Goal: Task Accomplishment & Management: Manage account settings

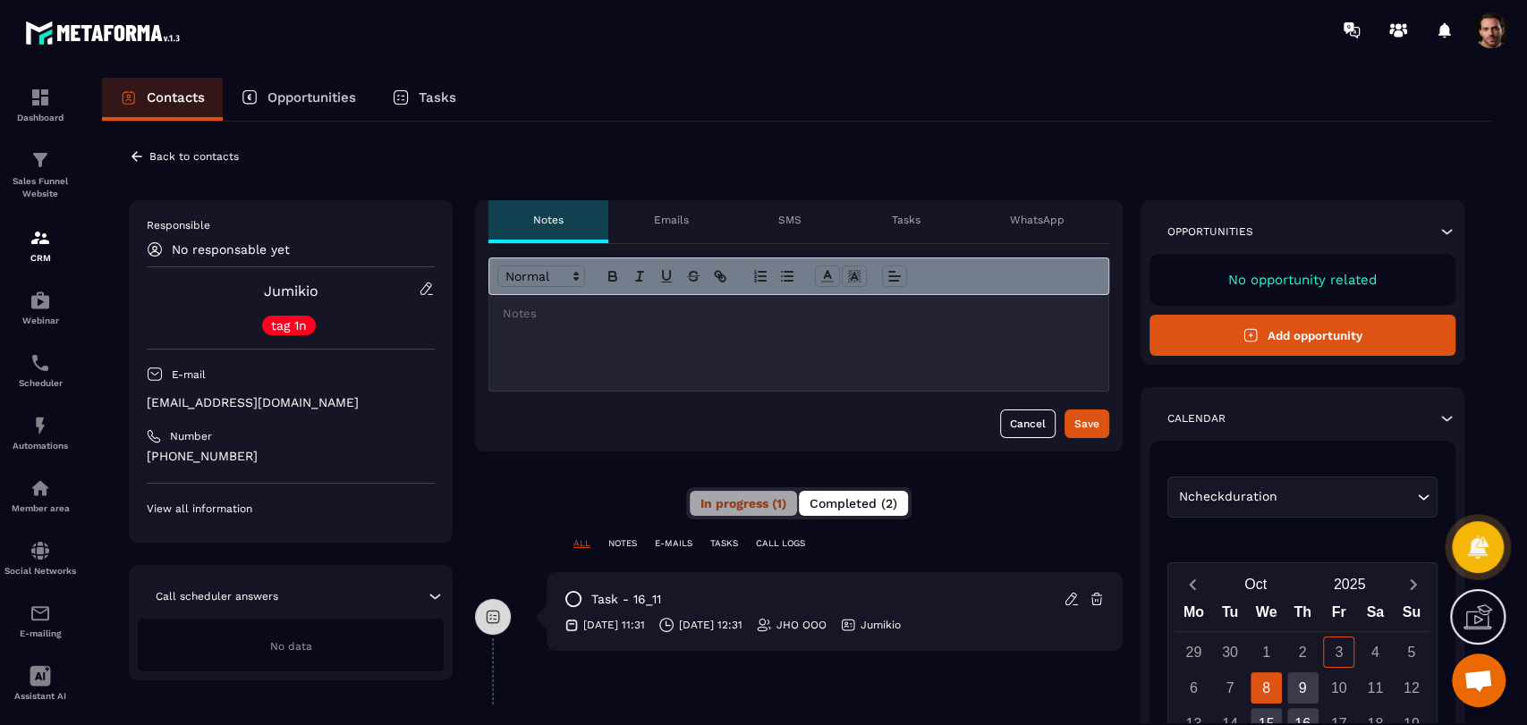
click at [893, 511] on button "Completed (2)" at bounding box center [853, 503] width 109 height 25
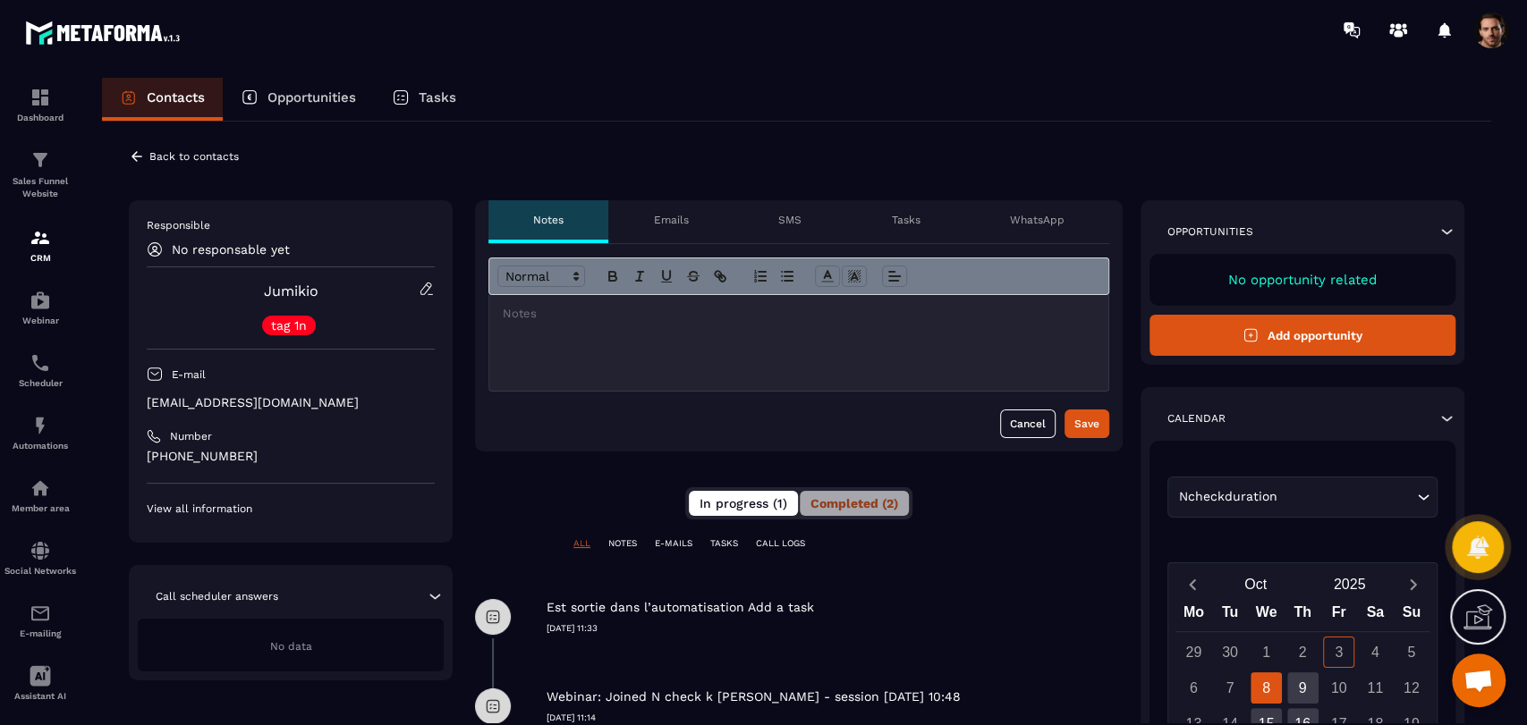
click at [772, 503] on span "In progress (1)" at bounding box center [743, 503] width 88 height 14
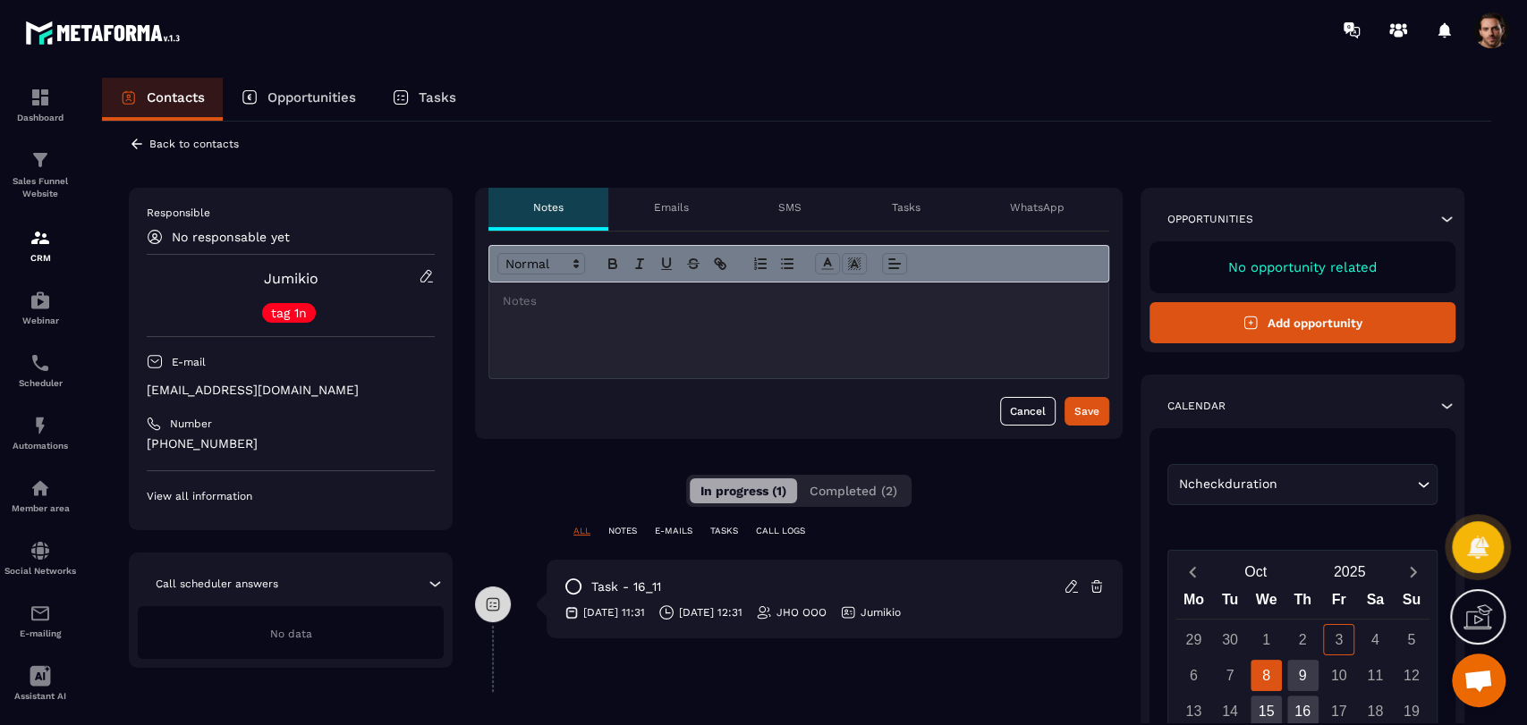
scroll to position [14, 0]
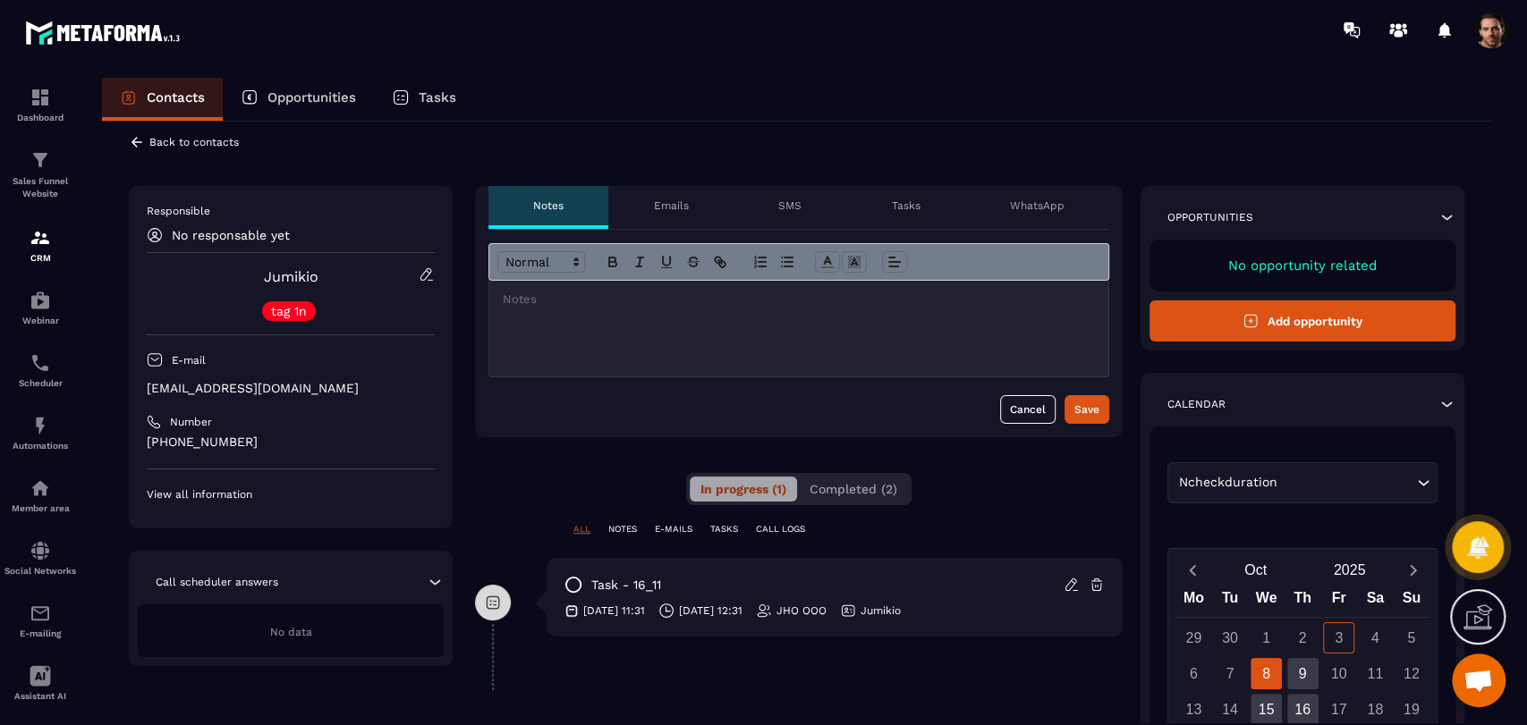
click at [138, 143] on icon at bounding box center [137, 142] width 16 height 16
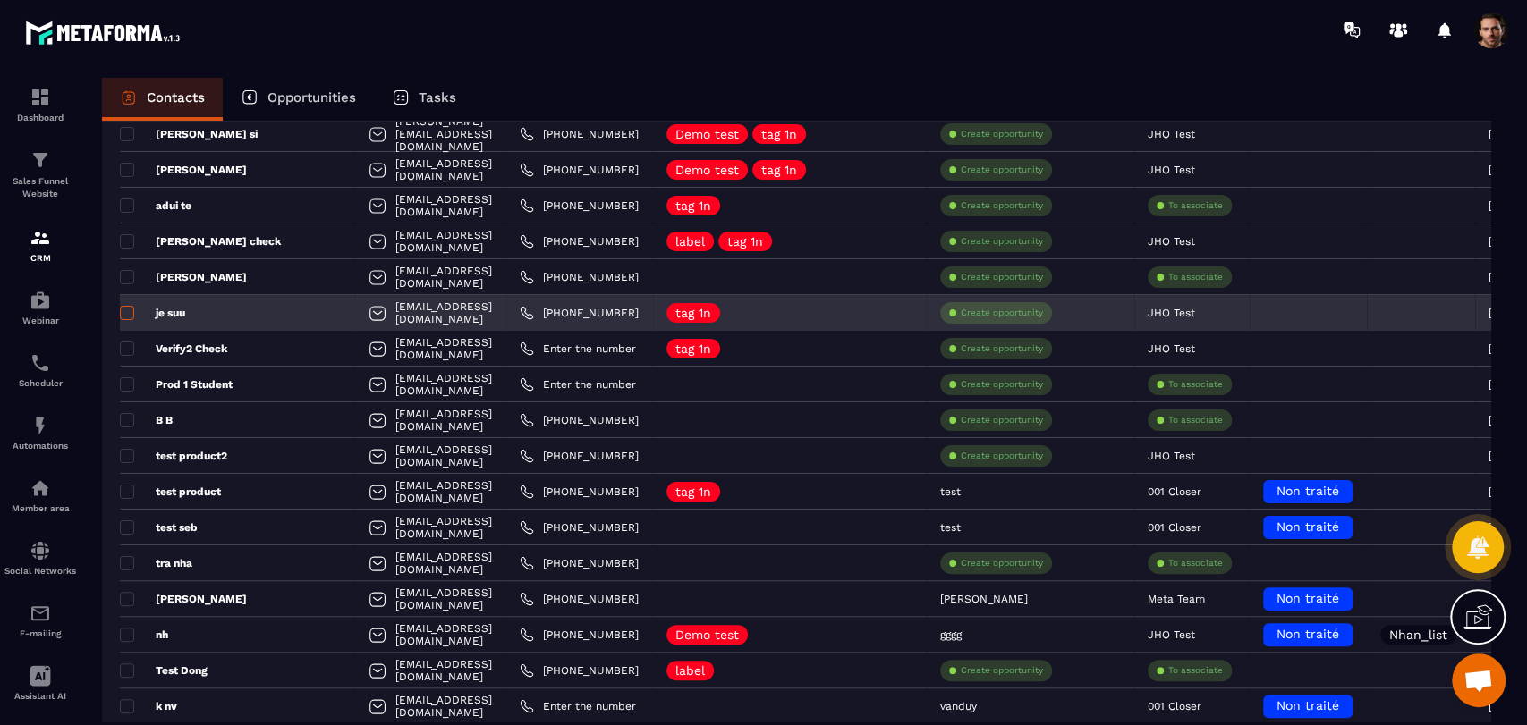
click at [129, 312] on span at bounding box center [127, 313] width 14 height 14
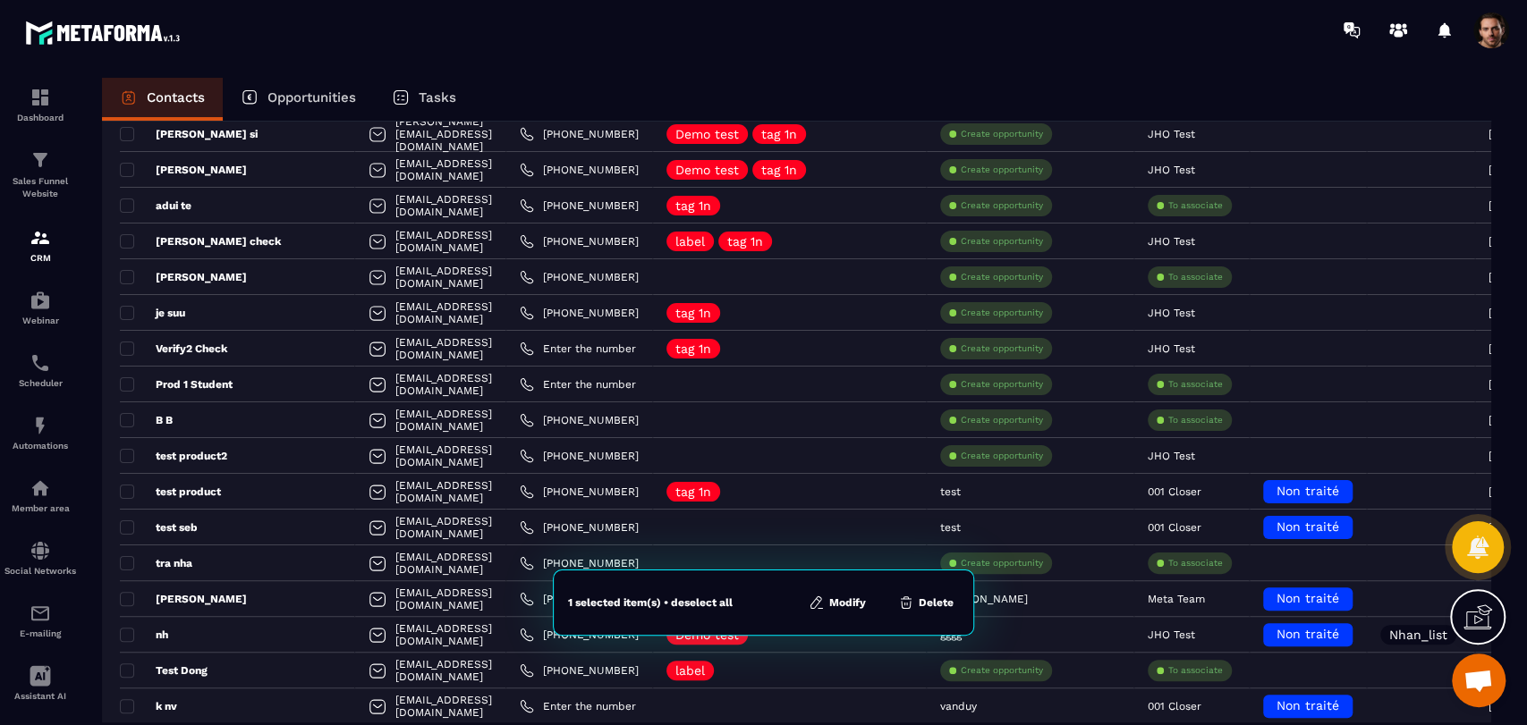
click at [844, 603] on button "Modify" at bounding box center [837, 603] width 68 height 18
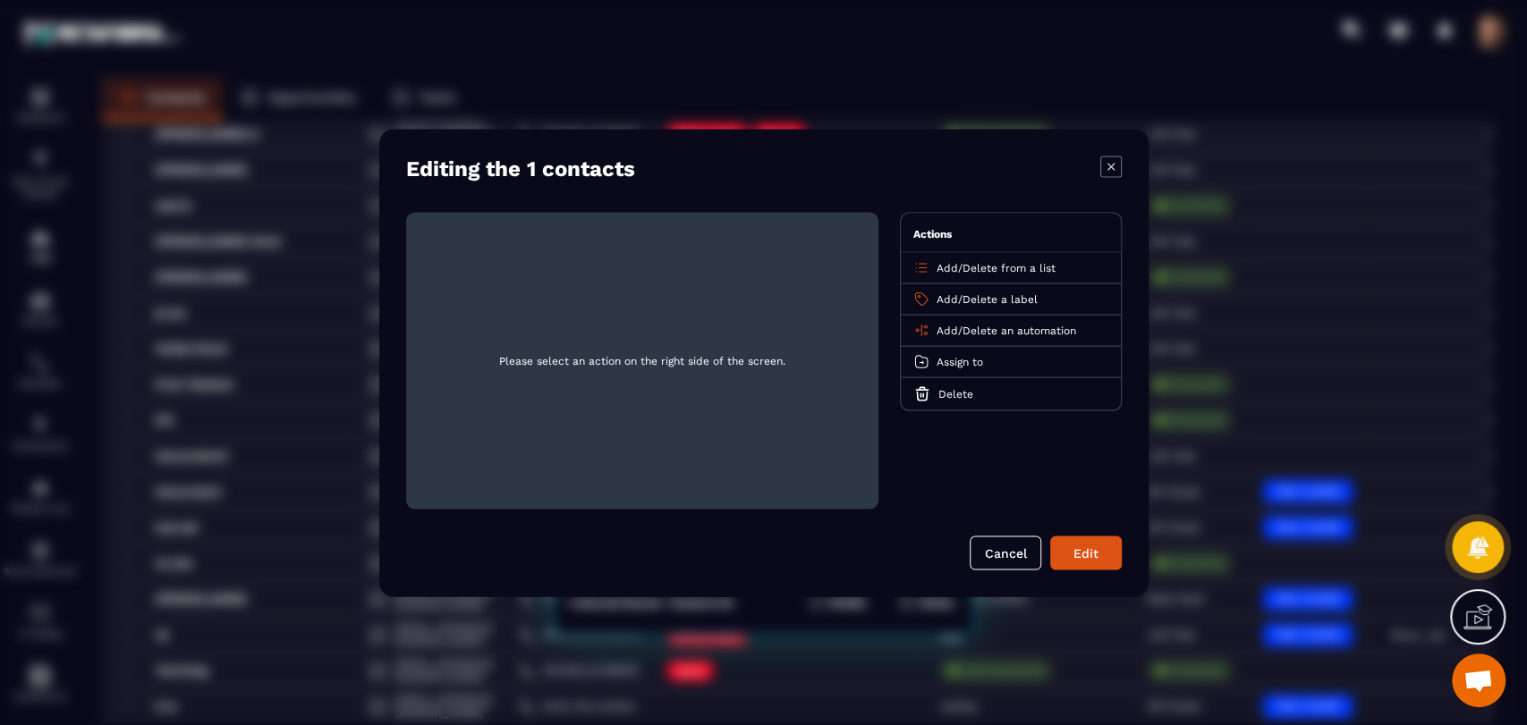
click at [947, 301] on span "Add" at bounding box center [946, 298] width 21 height 13
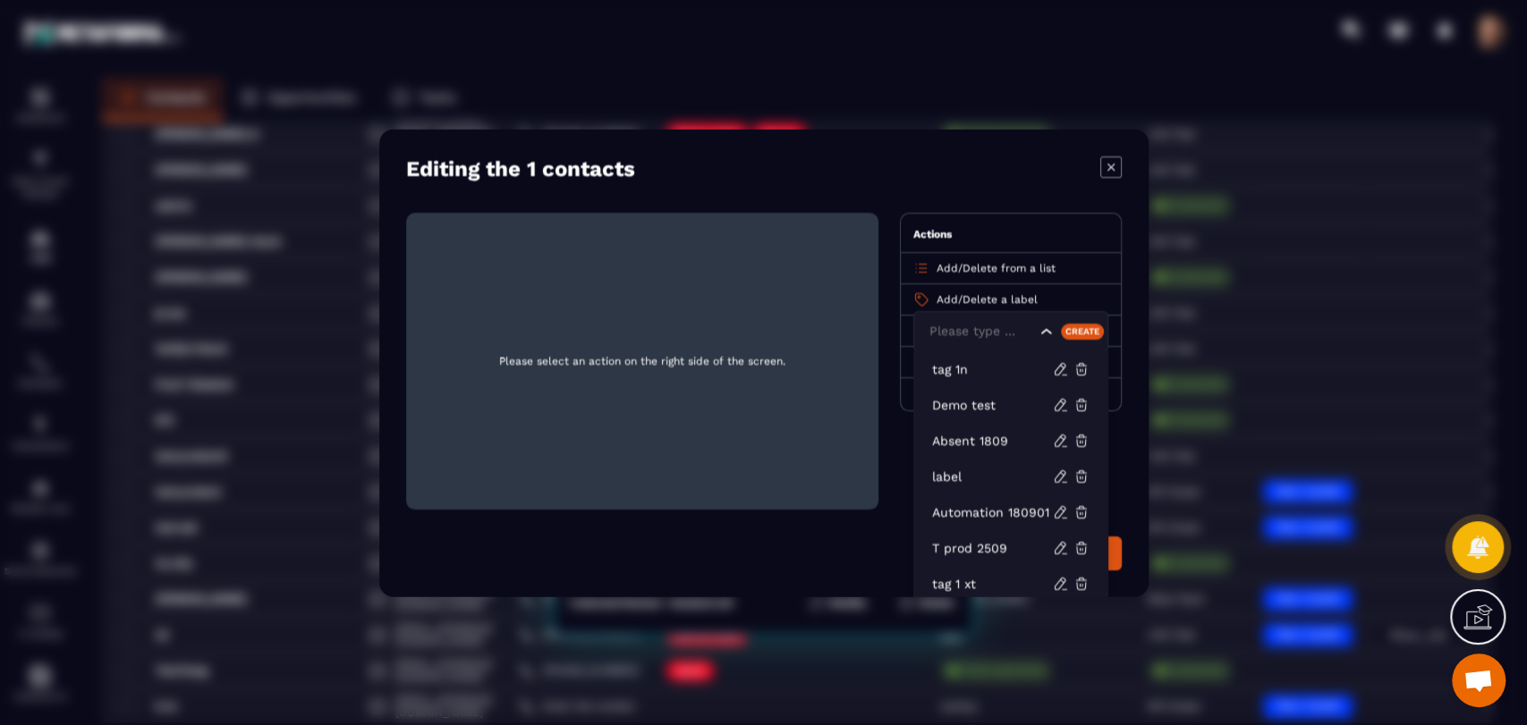
click at [893, 298] on div "Please select an action on the right side of the screen. Actions Add / Delete f…" at bounding box center [763, 360] width 715 height 297
click at [935, 363] on p "tag 1n" at bounding box center [992, 369] width 121 height 18
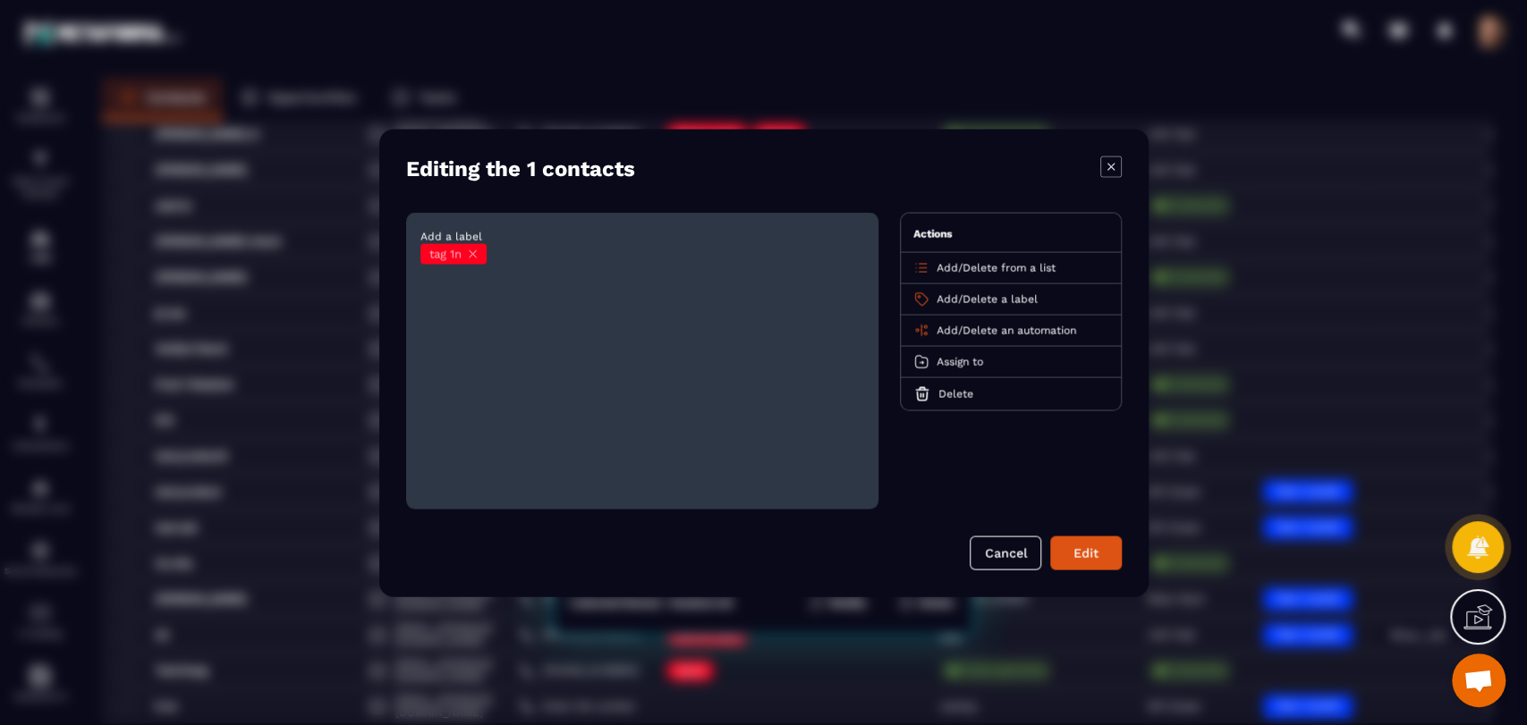
click at [472, 254] on icon "Modal window" at bounding box center [472, 253] width 7 height 7
click at [941, 328] on span "Add" at bounding box center [946, 330] width 21 height 13
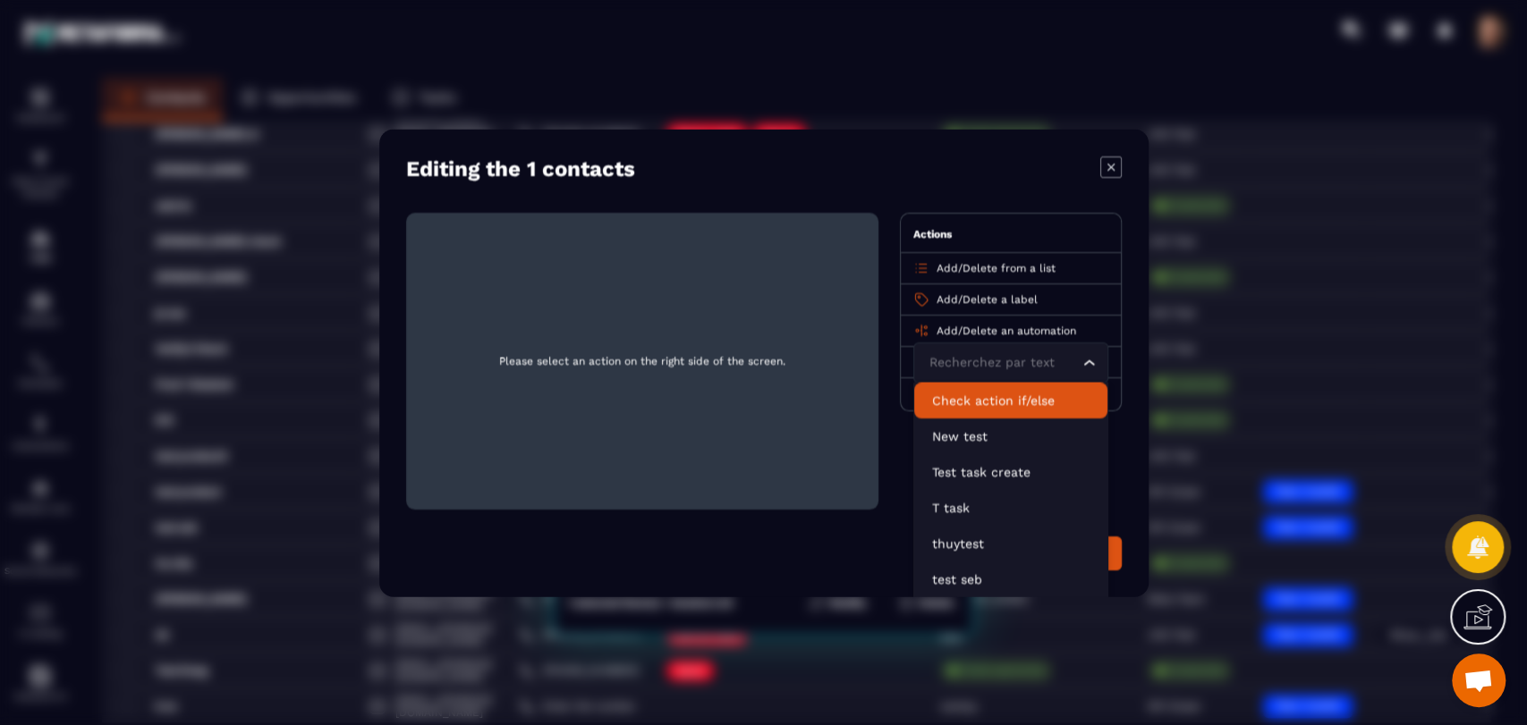
click at [959, 392] on p "Check action if/else" at bounding box center [1010, 400] width 157 height 18
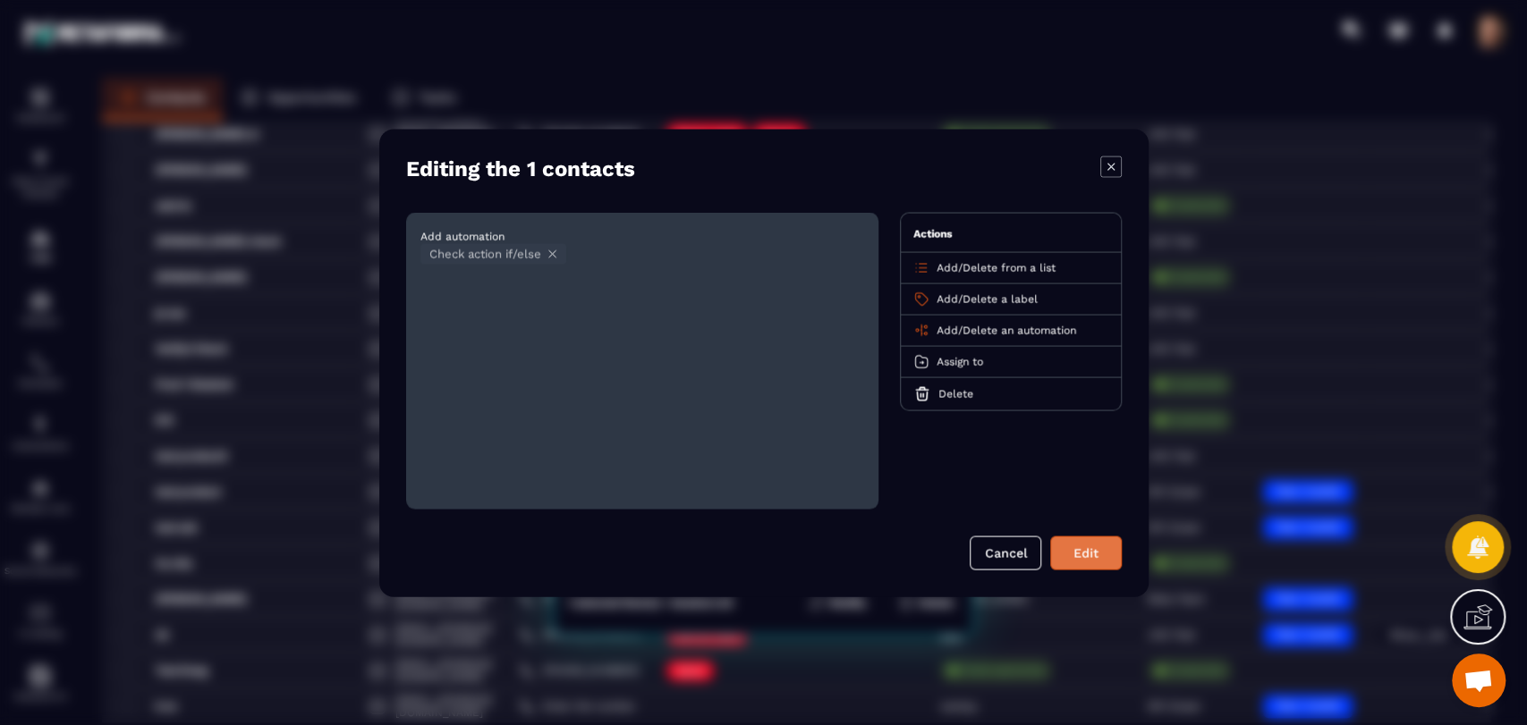
click at [1072, 552] on button "Edit" at bounding box center [1086, 553] width 72 height 34
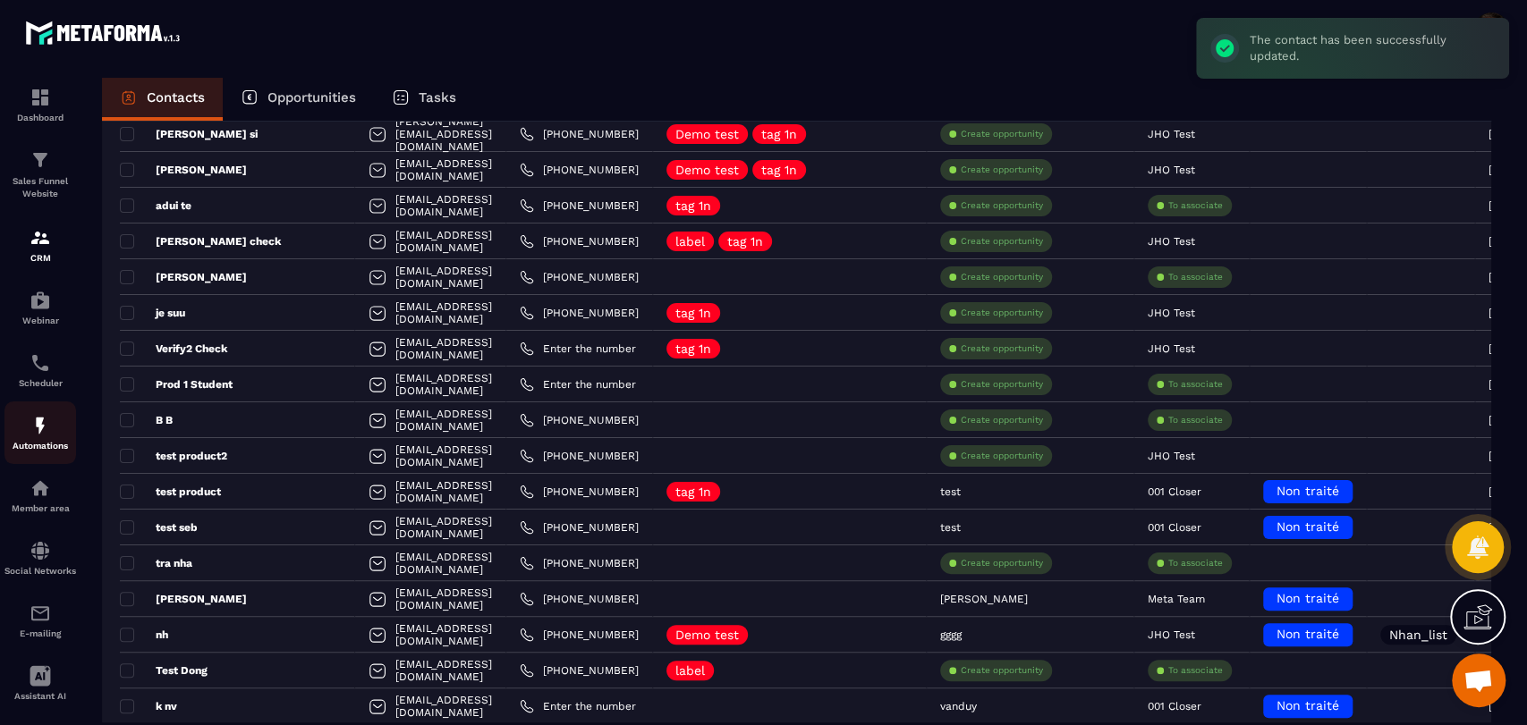
click at [25, 438] on div "Automations" at bounding box center [40, 433] width 72 height 36
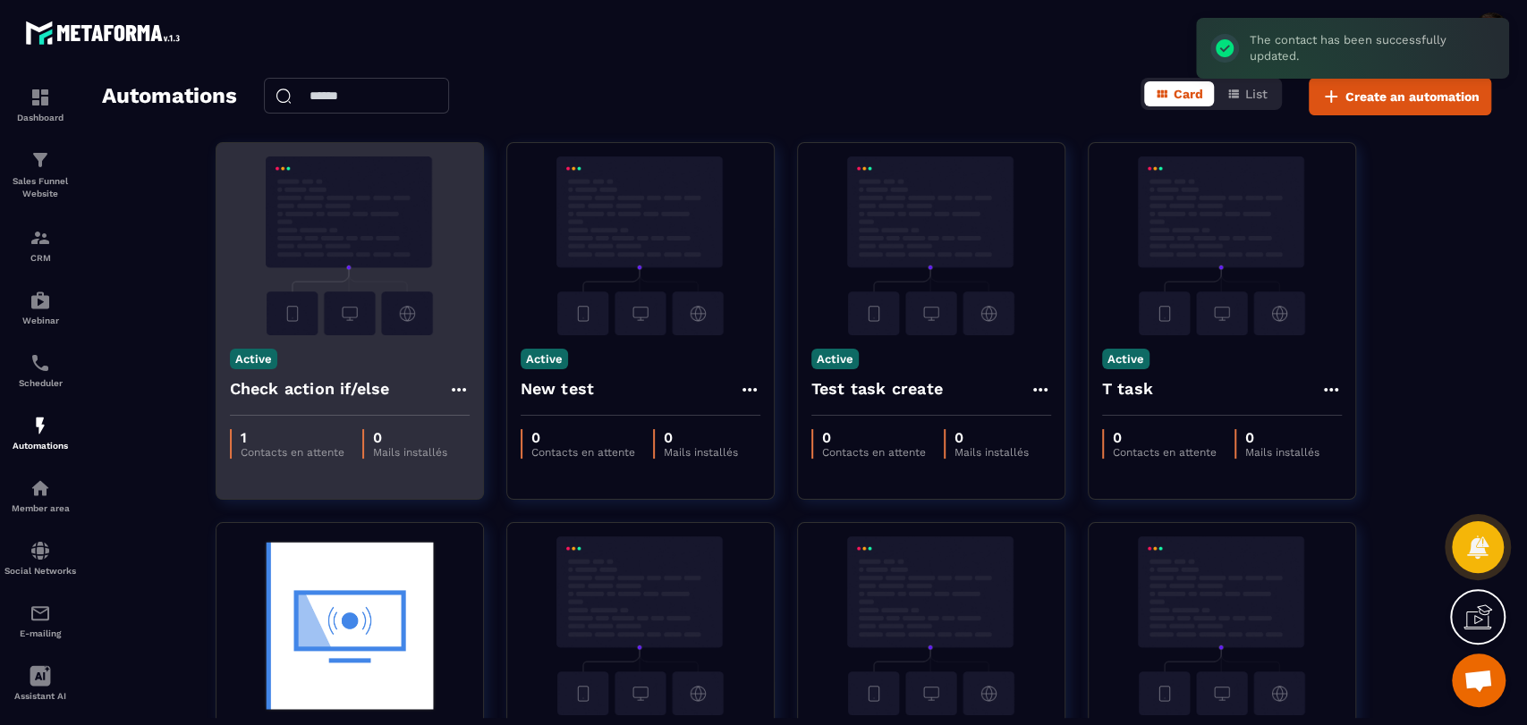
click at [460, 388] on icon at bounding box center [458, 389] width 21 height 21
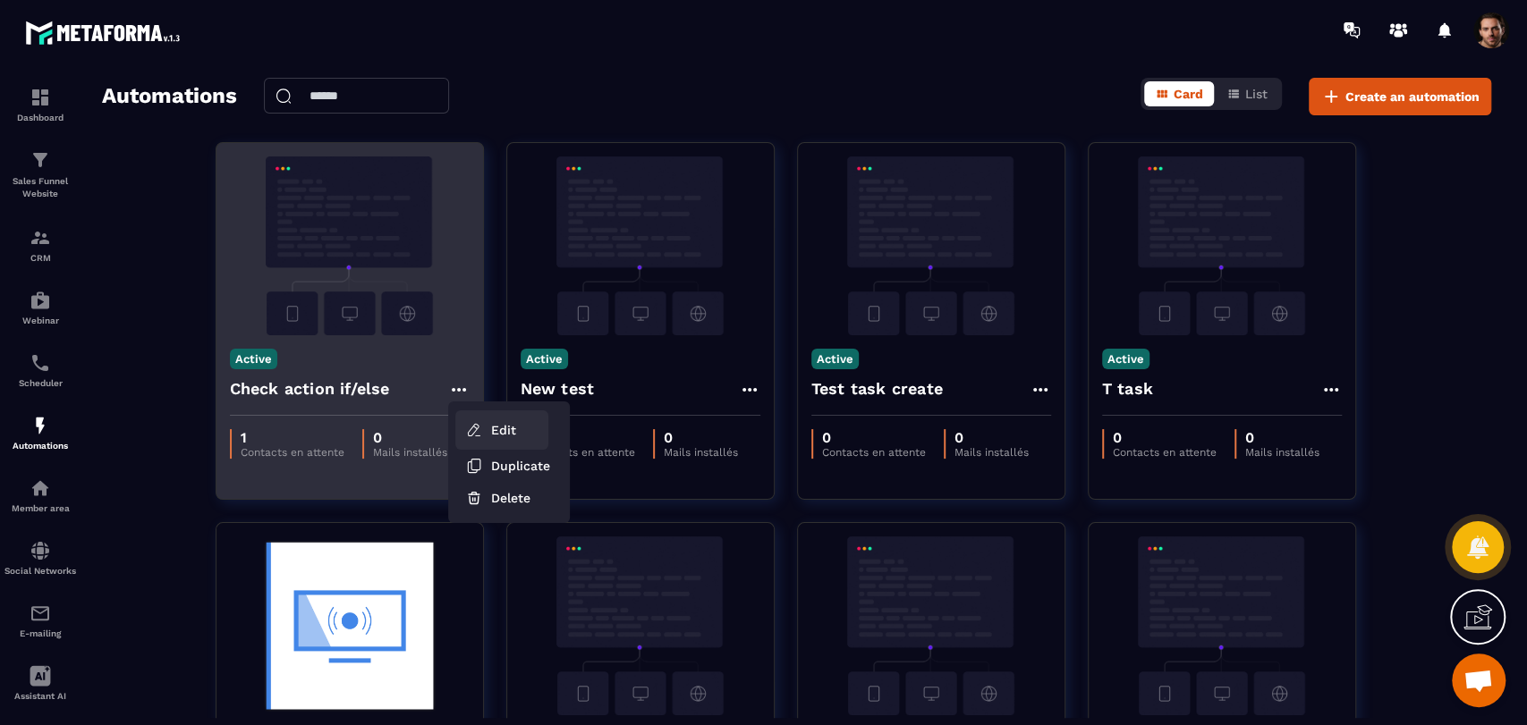
click at [485, 431] on link "Edit" at bounding box center [501, 430] width 93 height 39
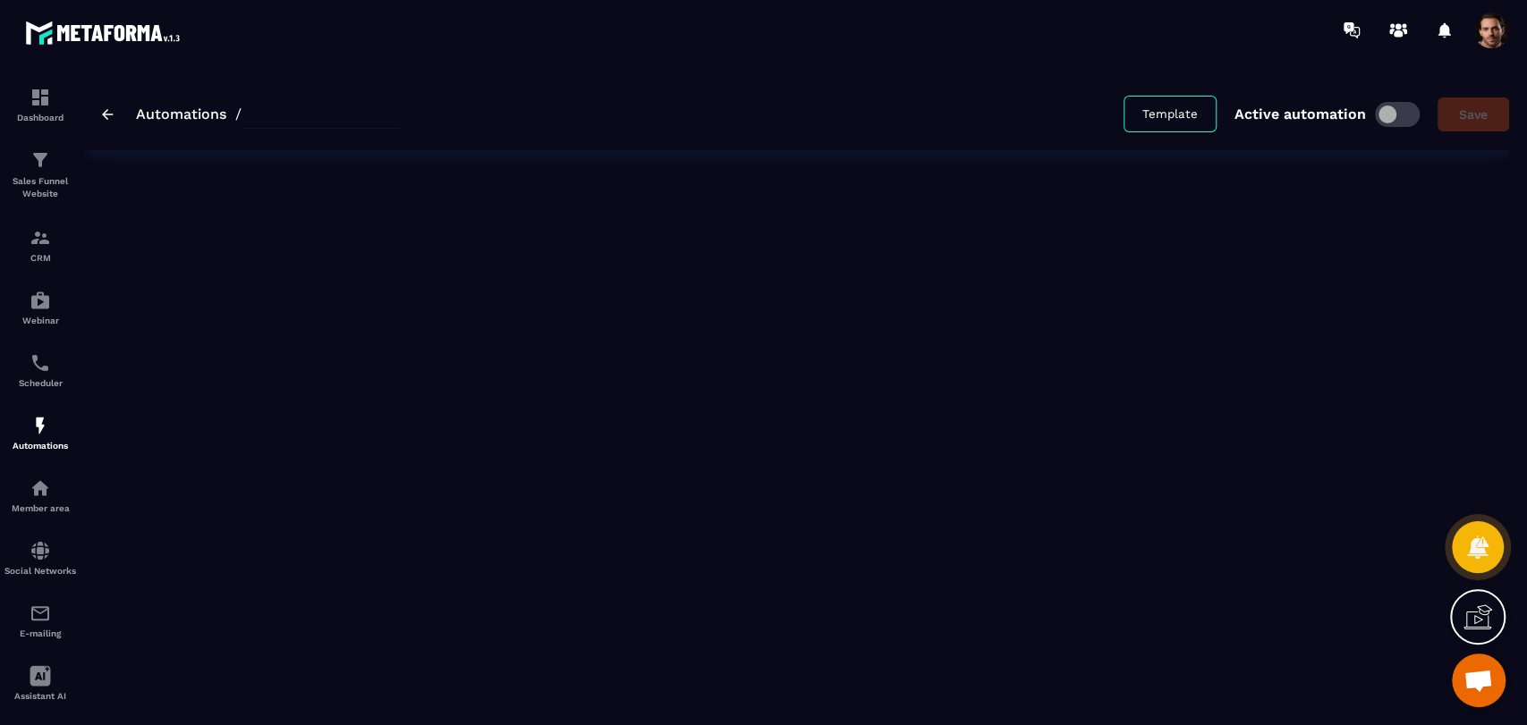
type input "**********"
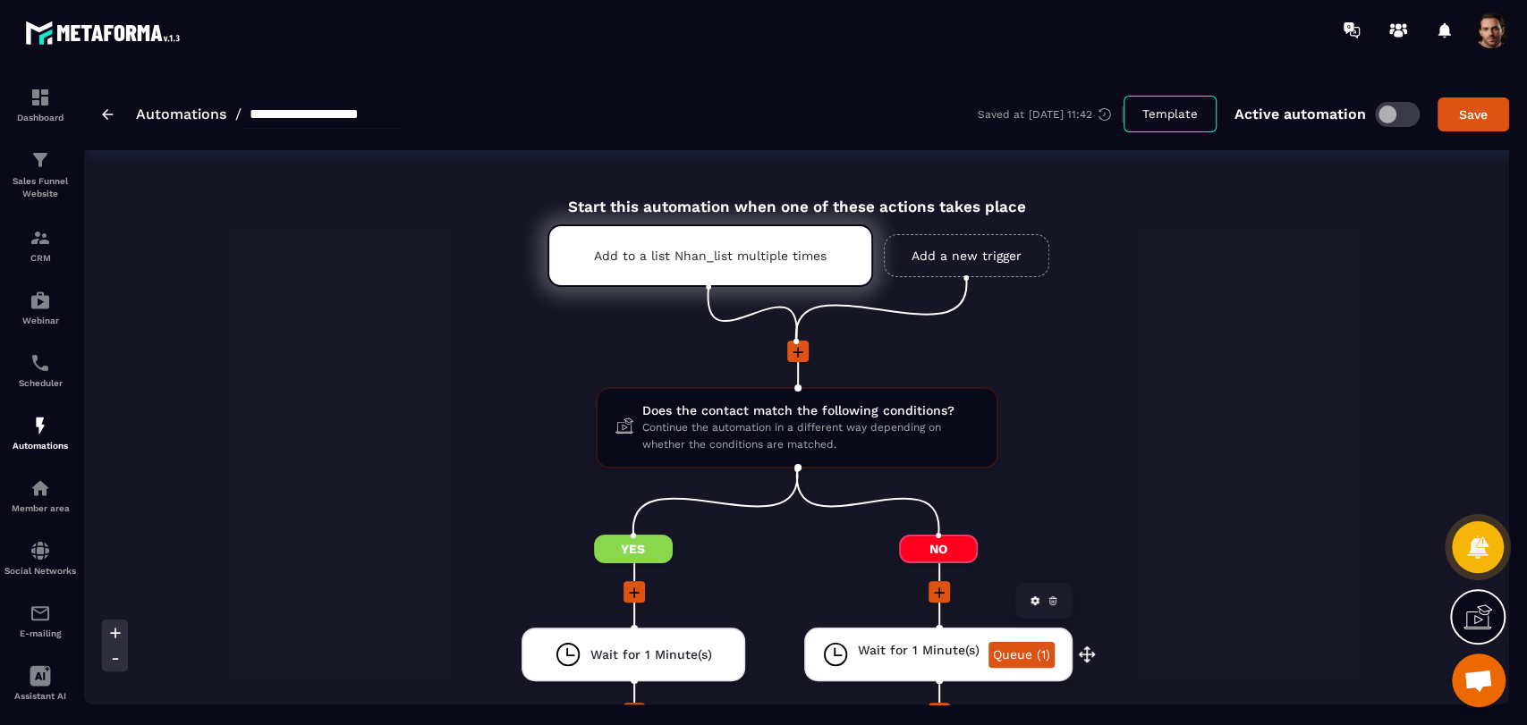
scroll to position [199, 0]
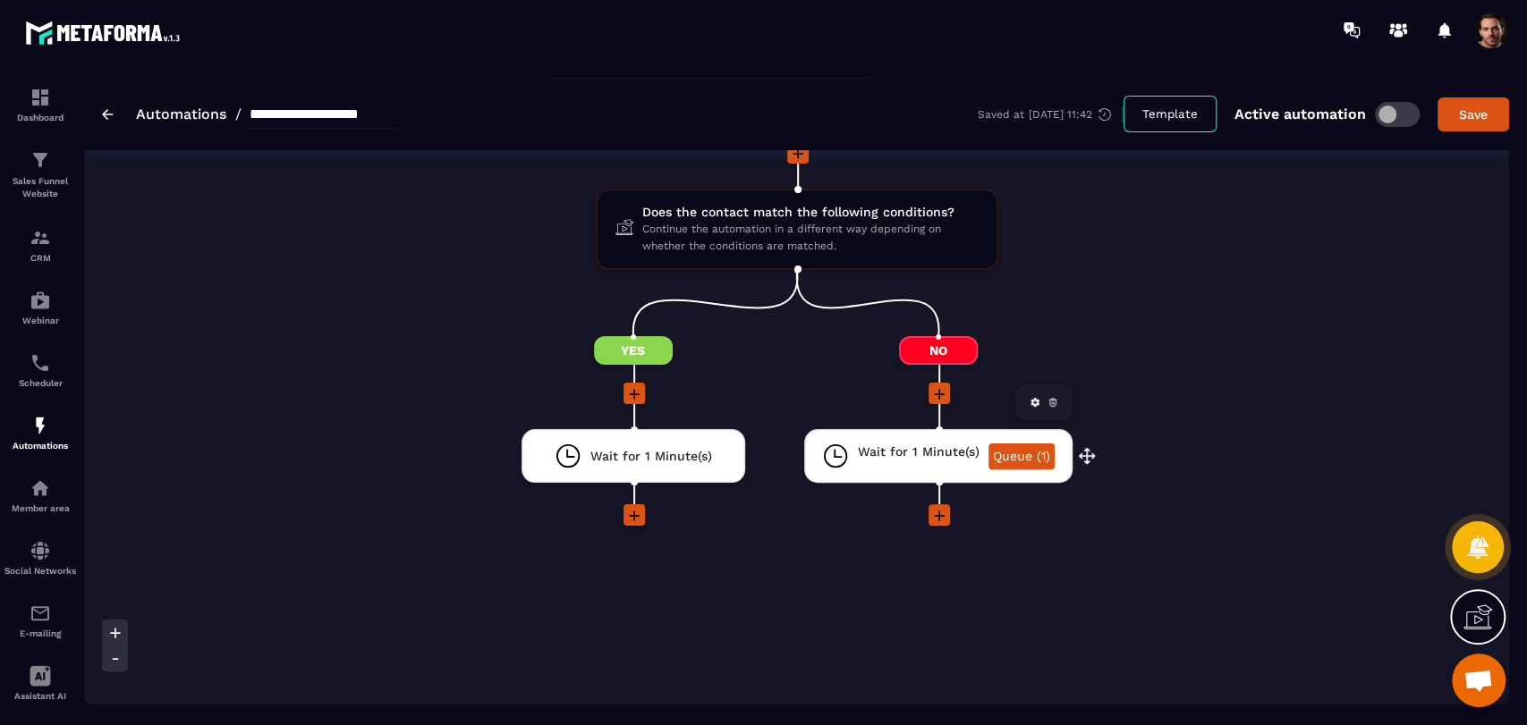
click at [1029, 461] on link "Queue (1)" at bounding box center [1021, 457] width 66 height 26
